Goal: Transaction & Acquisition: Book appointment/travel/reservation

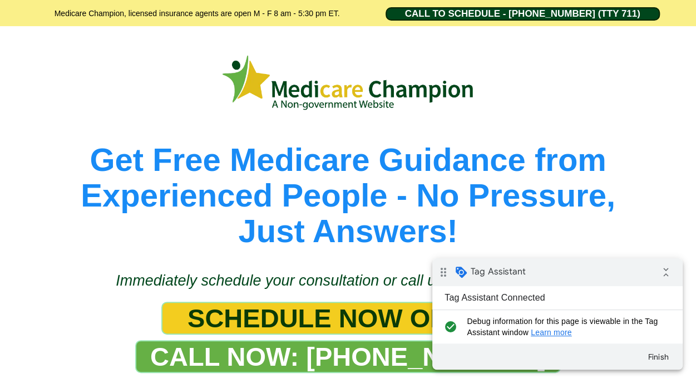
scroll to position [22, 0]
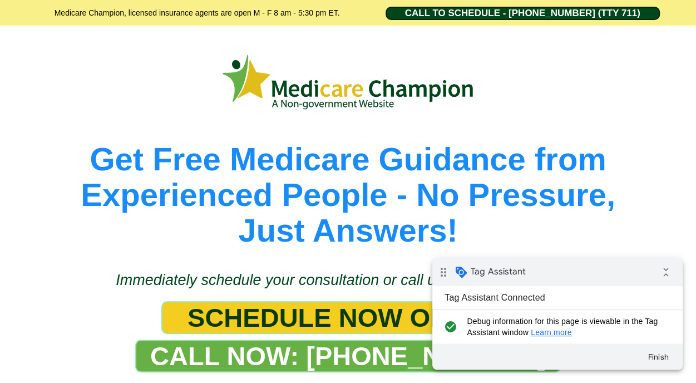
click at [320, 206] on span "Get Free Medicare Guidance from Experienced People - No Pressure," at bounding box center [348, 177] width 534 height 72
click at [316, 311] on span "SCHEDULE NOW ONLINE" at bounding box center [347, 317] width 321 height 31
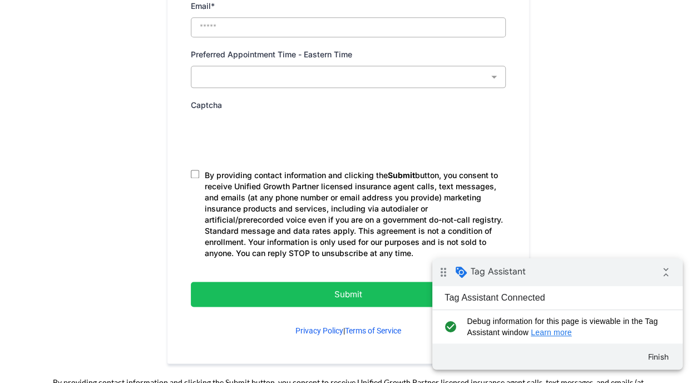
scroll to position [633, 0]
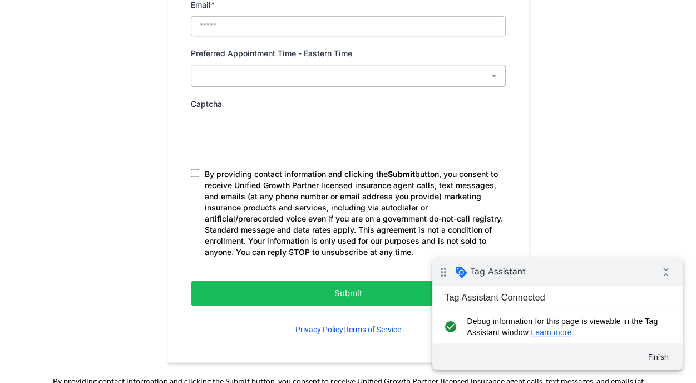
click at [368, 288] on p "Submit" at bounding box center [348, 292] width 259 height 15
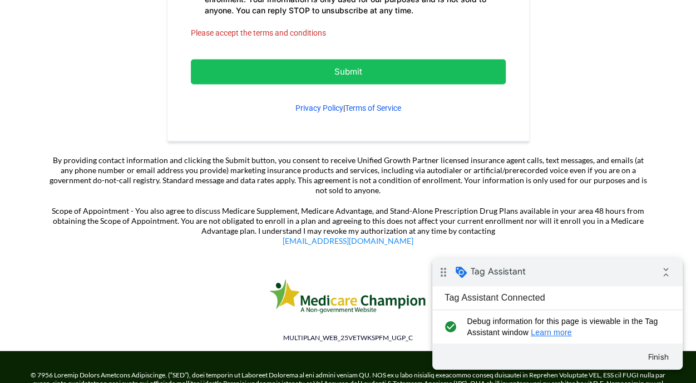
scroll to position [893, 0]
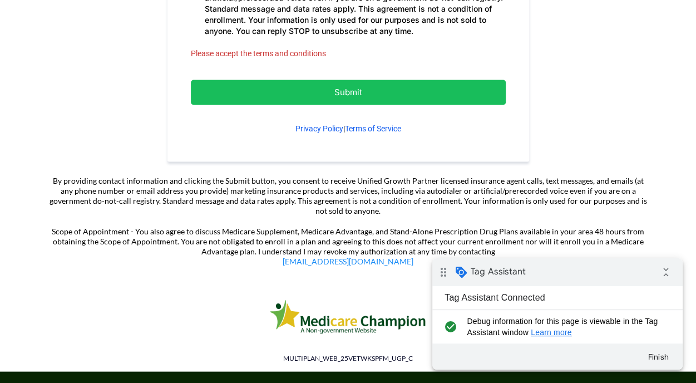
click at [315, 86] on p "Submit" at bounding box center [348, 92] width 259 height 15
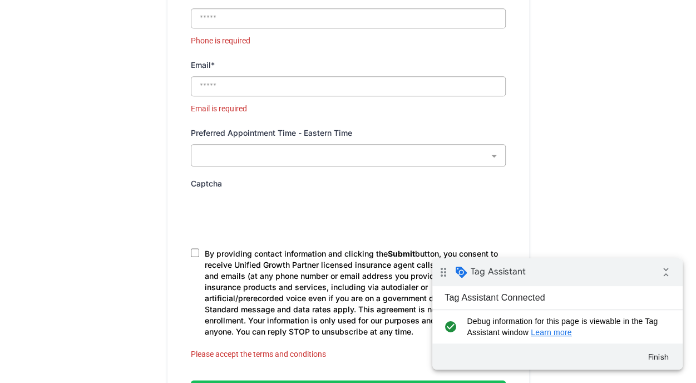
scroll to position [579, 0]
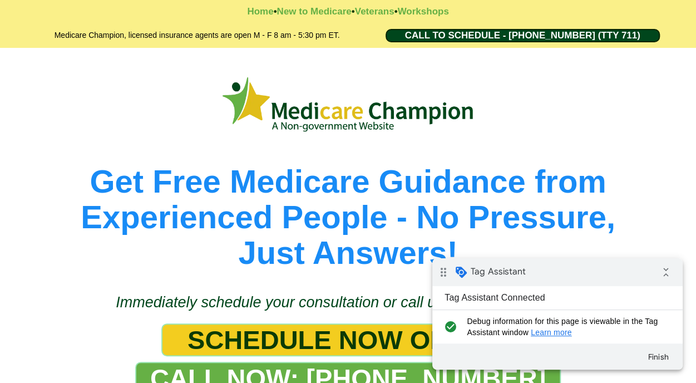
click at [355, 334] on span "SCHEDULE NOW ONLINE" at bounding box center [347, 339] width 321 height 31
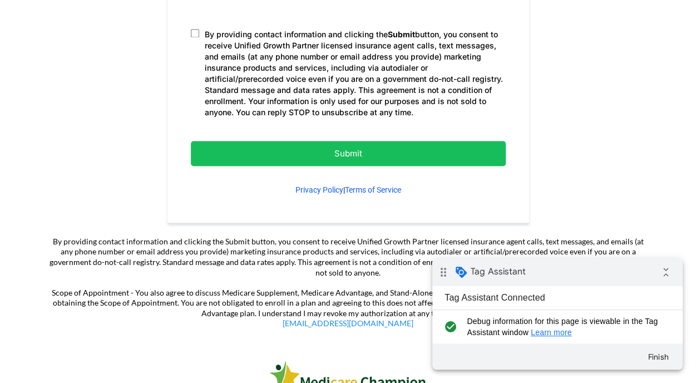
scroll to position [774, 0]
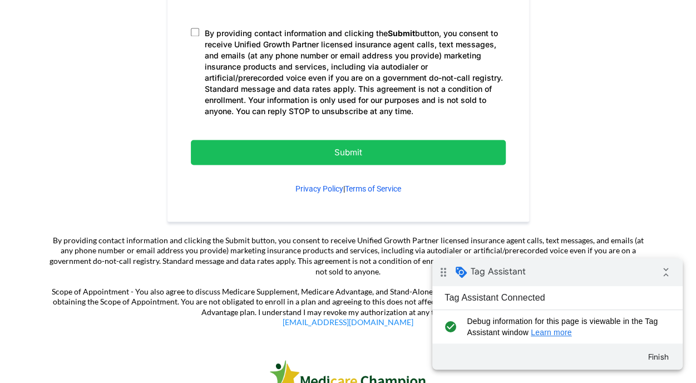
click at [388, 150] on p "Submit" at bounding box center [348, 152] width 259 height 15
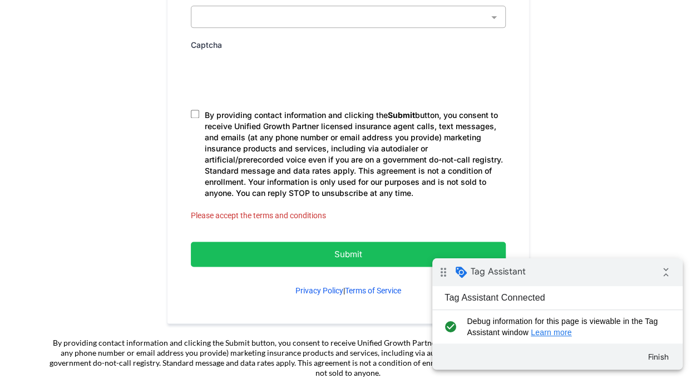
scroll to position [731, 0]
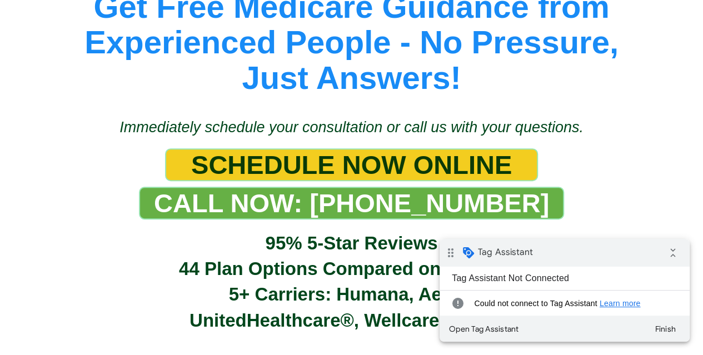
scroll to position [165, 0]
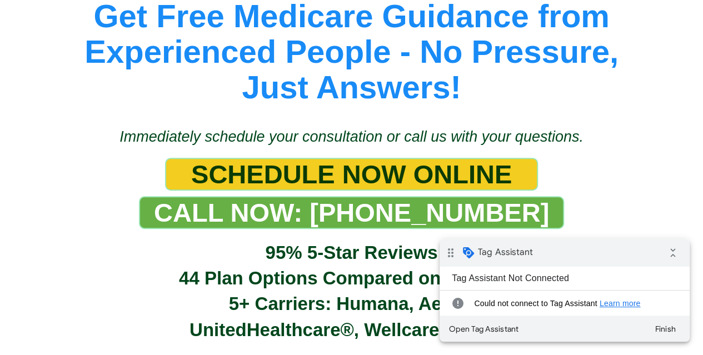
click at [316, 171] on span "SCHEDULE NOW ONLINE" at bounding box center [351, 174] width 321 height 31
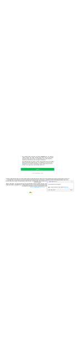
scroll to position [803, 0]
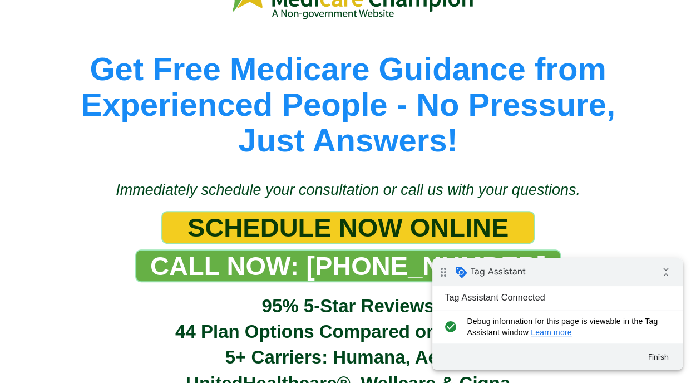
drag, startPoint x: 0, startPoint y: 0, endPoint x: 361, endPoint y: 237, distance: 432.2
click at [361, 237] on span "SCHEDULE NOW ONLINE" at bounding box center [347, 227] width 321 height 31
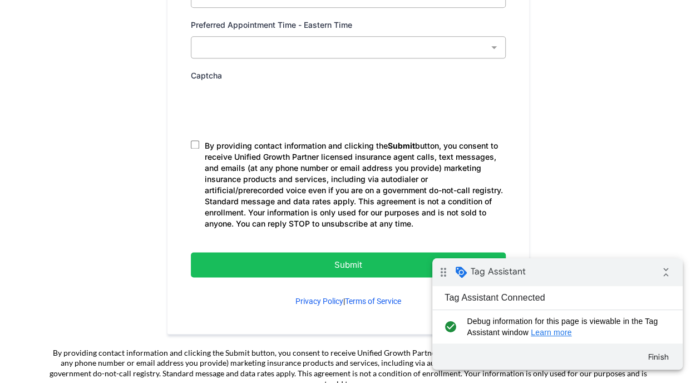
scroll to position [662, 0]
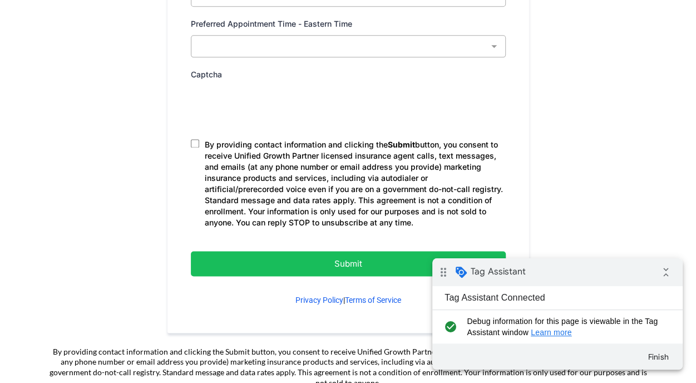
click at [358, 256] on p "Submit" at bounding box center [348, 263] width 259 height 15
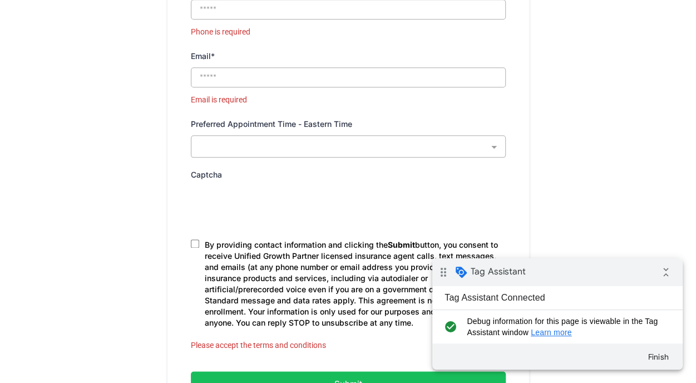
scroll to position [579, 0]
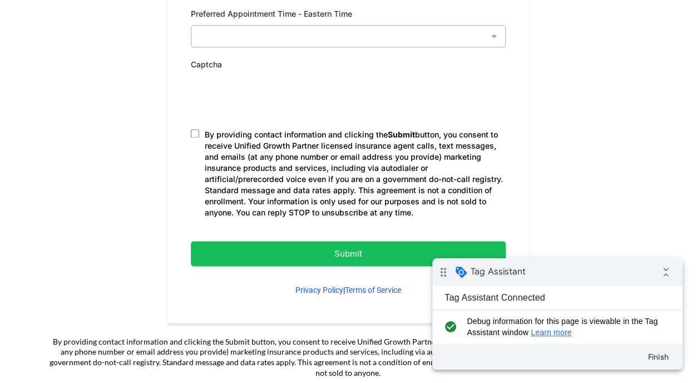
scroll to position [678, 0]
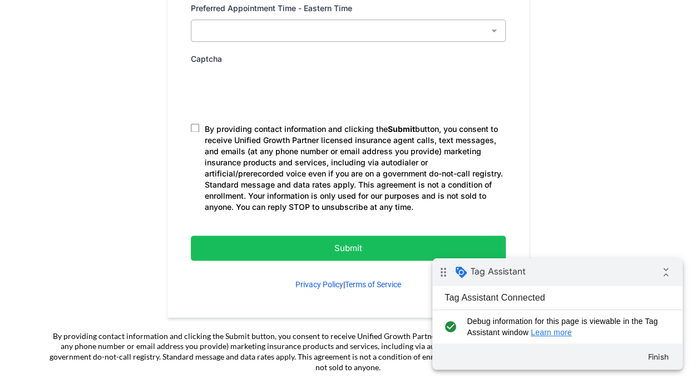
click at [370, 247] on p "Submit" at bounding box center [348, 247] width 259 height 15
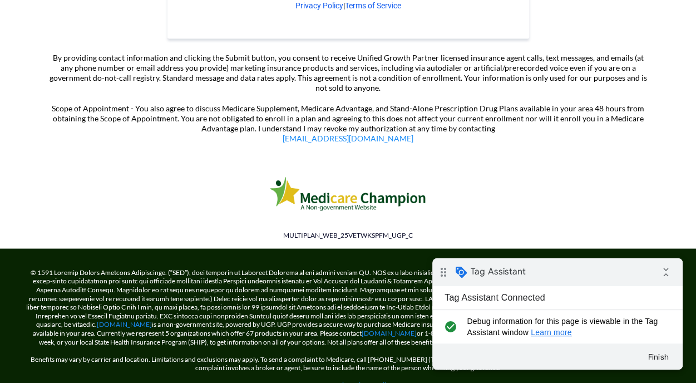
scroll to position [1041, 0]
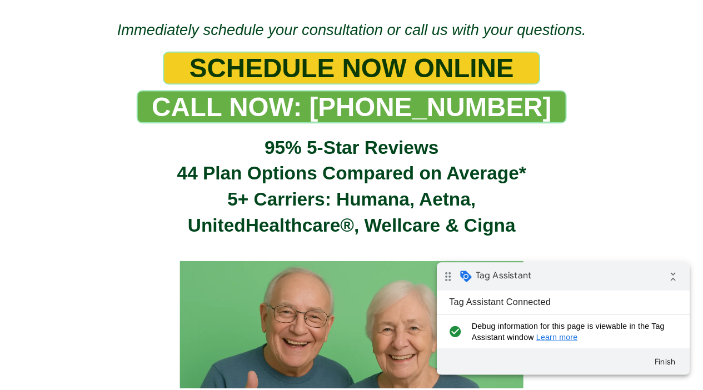
scroll to position [274, 0]
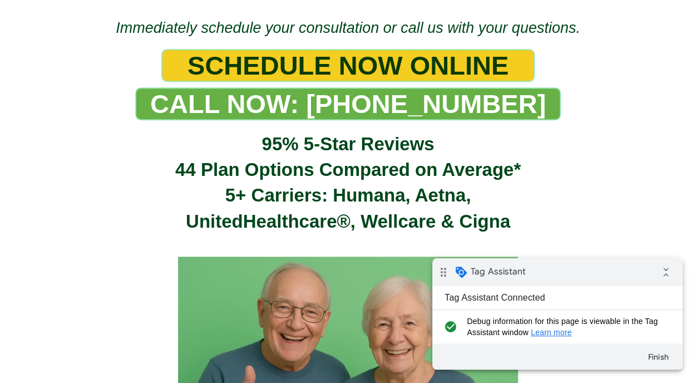
click at [445, 100] on span "CALL NOW: [PHONE_NUMBER]" at bounding box center [347, 103] width 395 height 31
